Goal: Information Seeking & Learning: Learn about a topic

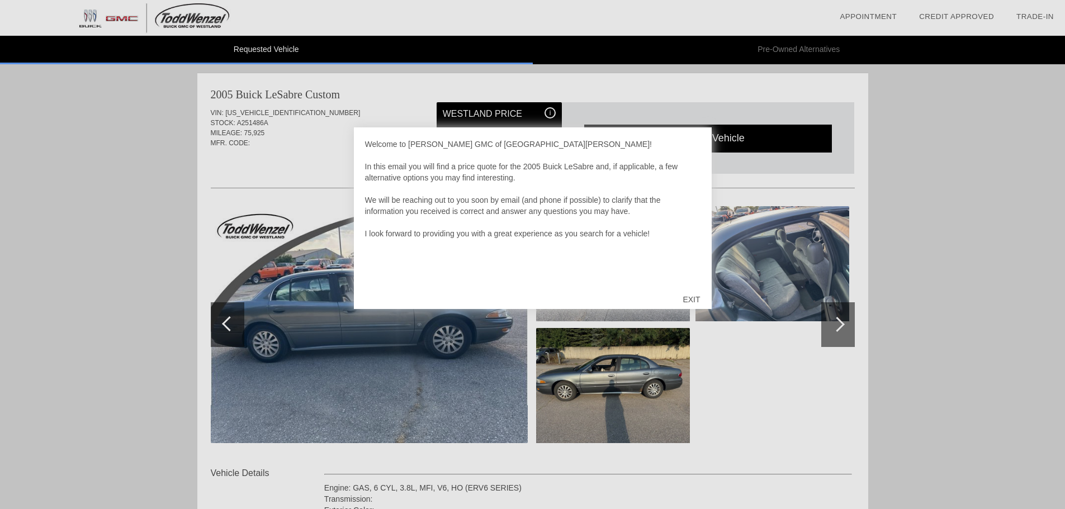
click at [692, 300] on div "EXIT" at bounding box center [691, 300] width 40 height 34
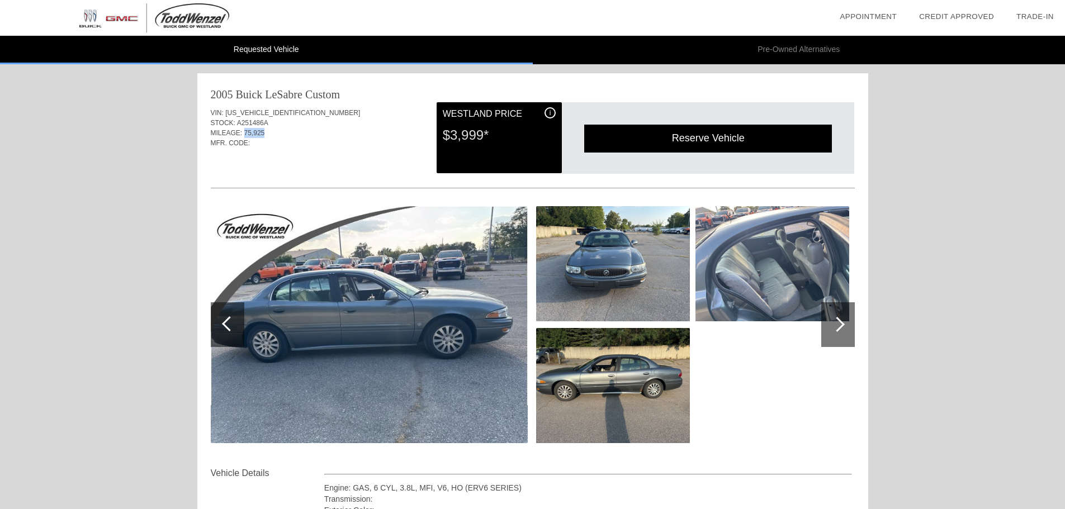
drag, startPoint x: 274, startPoint y: 136, endPoint x: 244, endPoint y: 133, distance: 30.4
click at [244, 133] on div "MILEAGE: 75,925" at bounding box center [533, 133] width 644 height 10
drag, startPoint x: 471, startPoint y: 139, endPoint x: 449, endPoint y: 137, distance: 21.9
click at [449, 137] on div "$3,999*" at bounding box center [499, 135] width 113 height 29
click at [832, 323] on div at bounding box center [836, 324] width 15 height 15
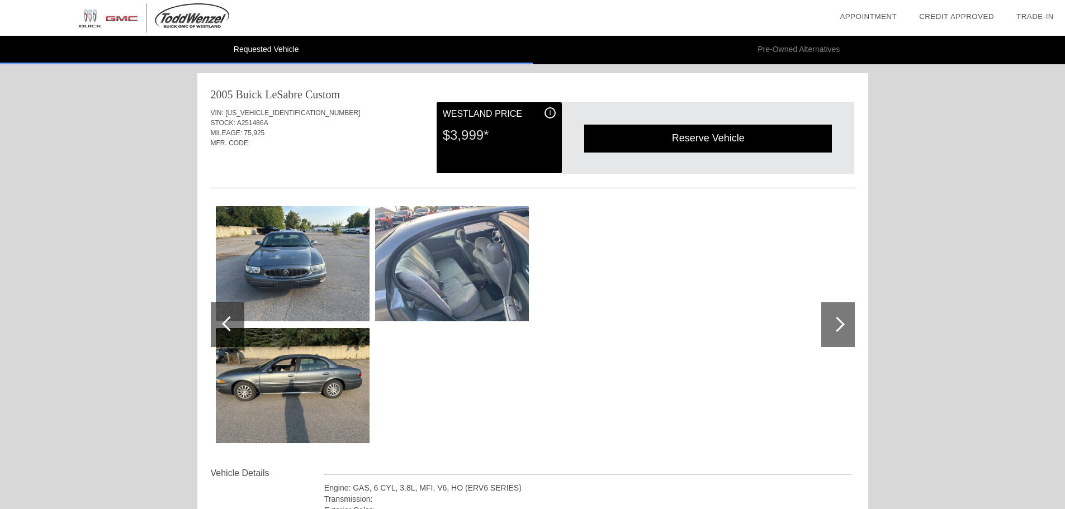
click at [346, 421] on img at bounding box center [293, 385] width 154 height 115
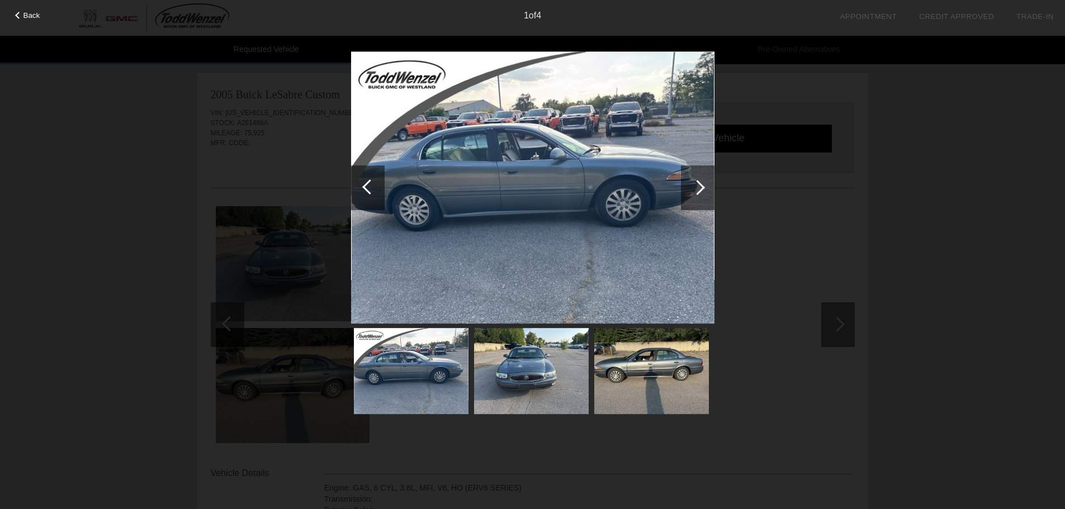
click at [632, 372] on img at bounding box center [651, 371] width 115 height 86
click at [649, 394] on img at bounding box center [651, 371] width 115 height 86
click at [693, 184] on div at bounding box center [697, 187] width 15 height 15
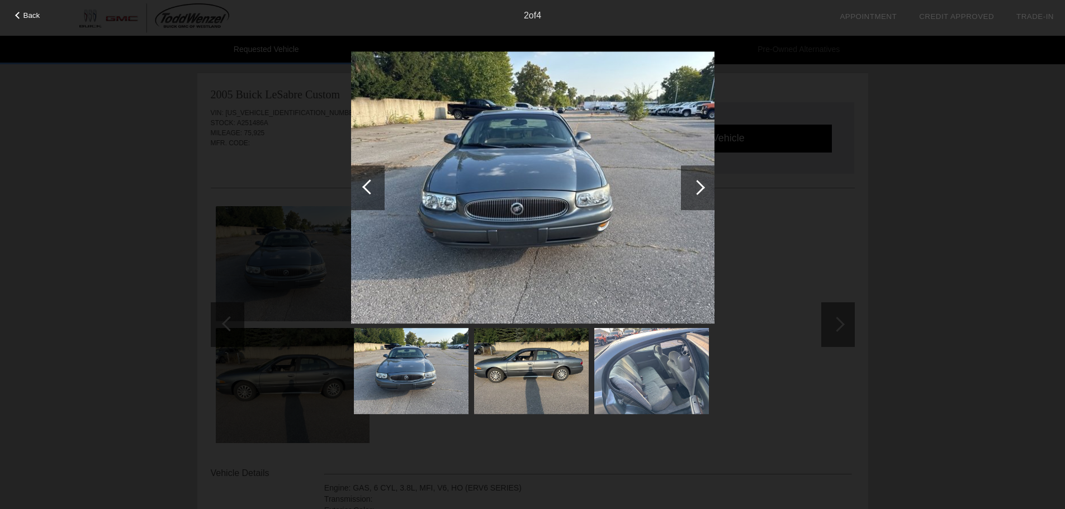
click at [693, 184] on div at bounding box center [697, 187] width 15 height 15
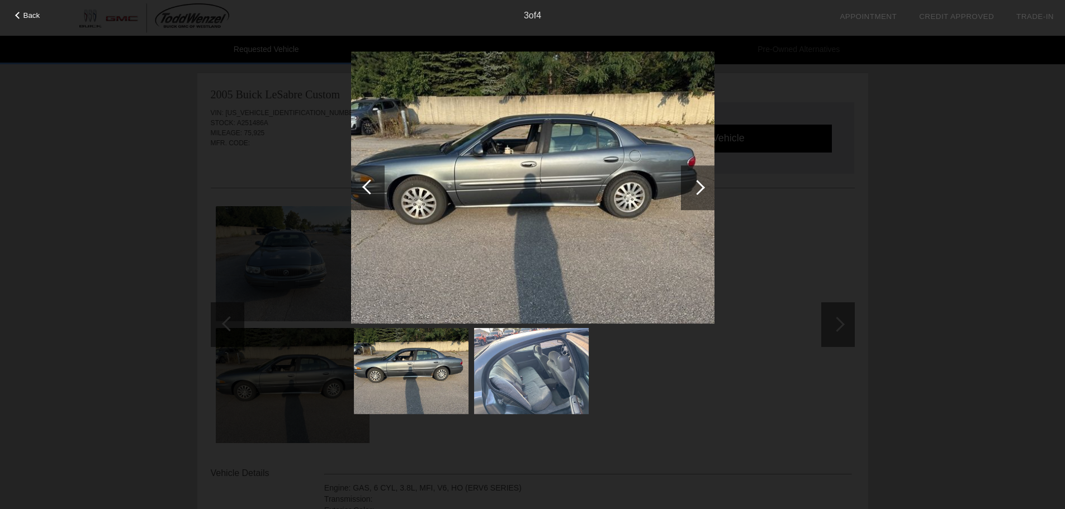
click at [693, 184] on div at bounding box center [697, 187] width 15 height 15
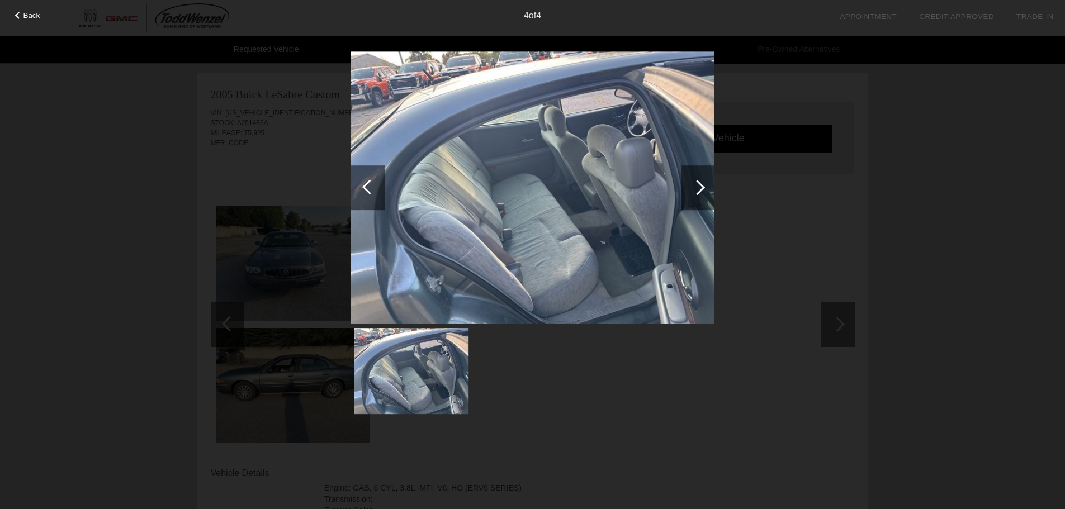
click at [370, 183] on div at bounding box center [369, 186] width 15 height 15
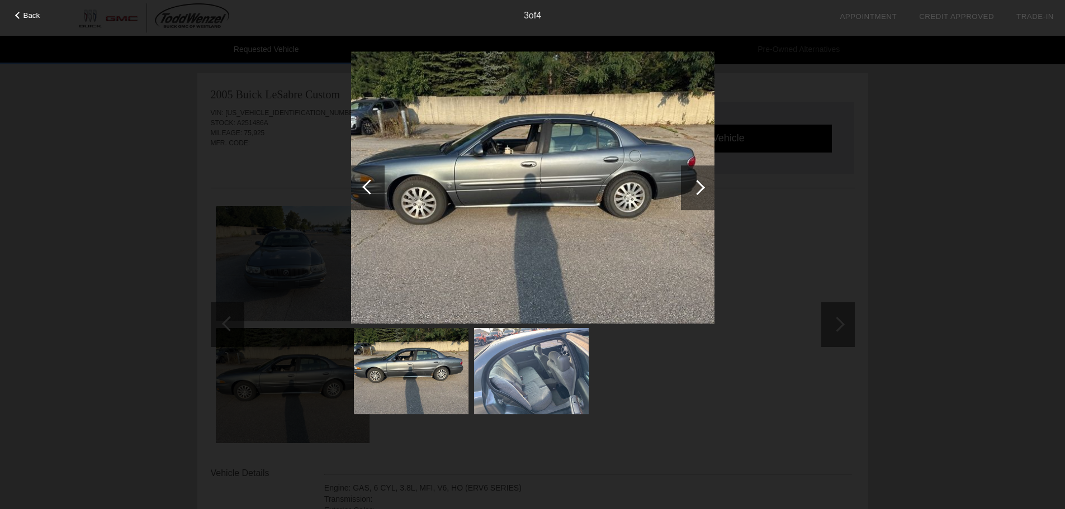
click at [15, 15] on div at bounding box center [18, 15] width 7 height 7
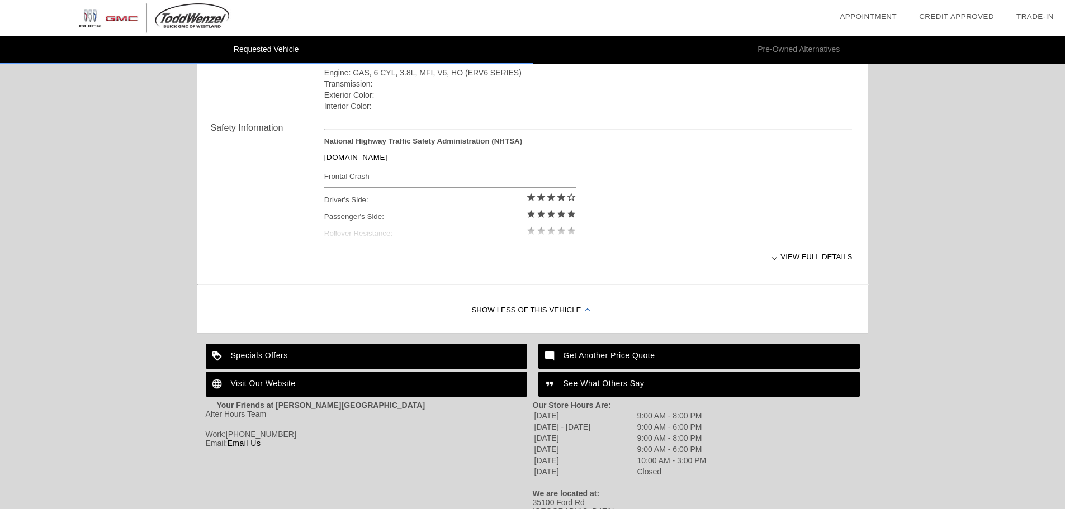
scroll to position [441, 0]
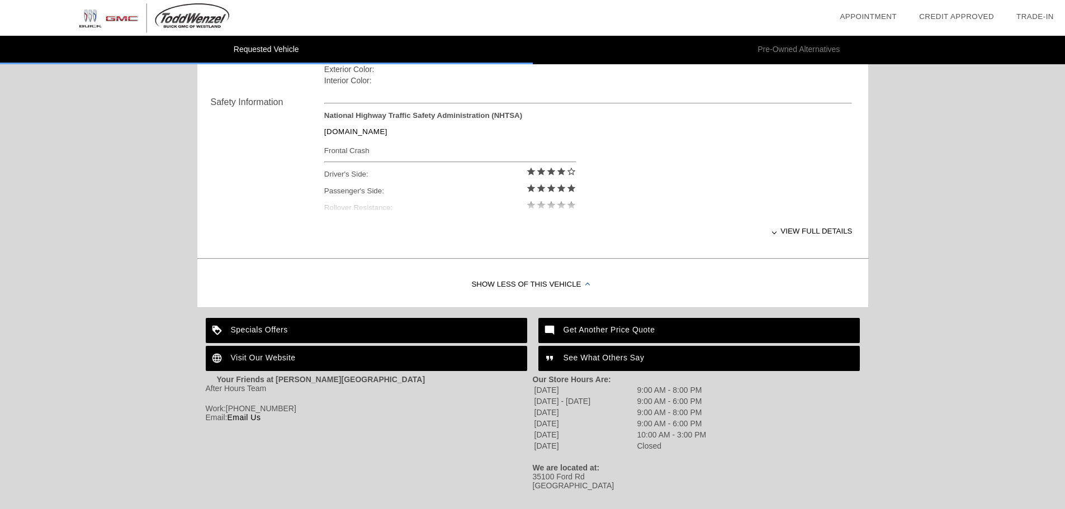
click at [779, 231] on div "View full details" at bounding box center [588, 230] width 528 height 27
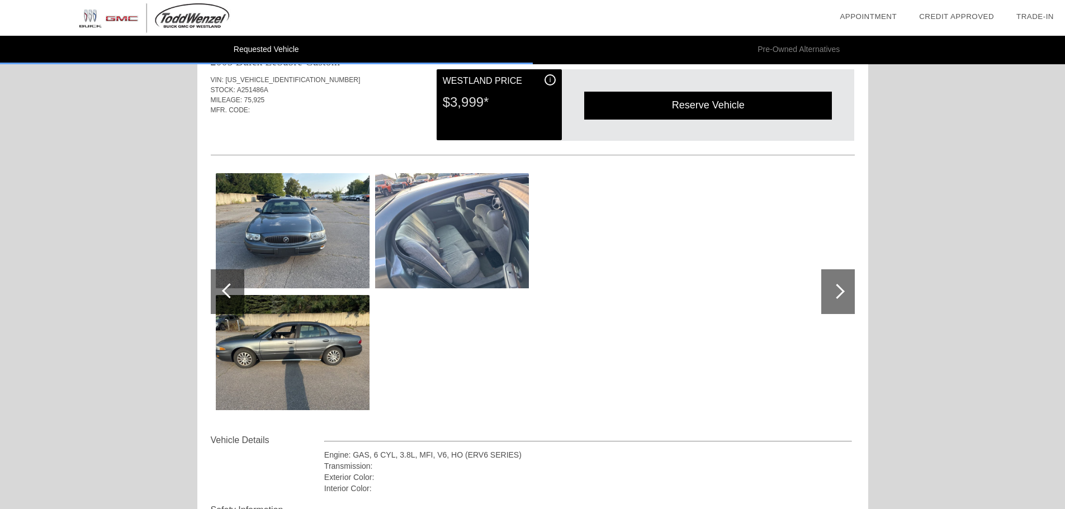
scroll to position [0, 0]
